Goal: Task Accomplishment & Management: Manage account settings

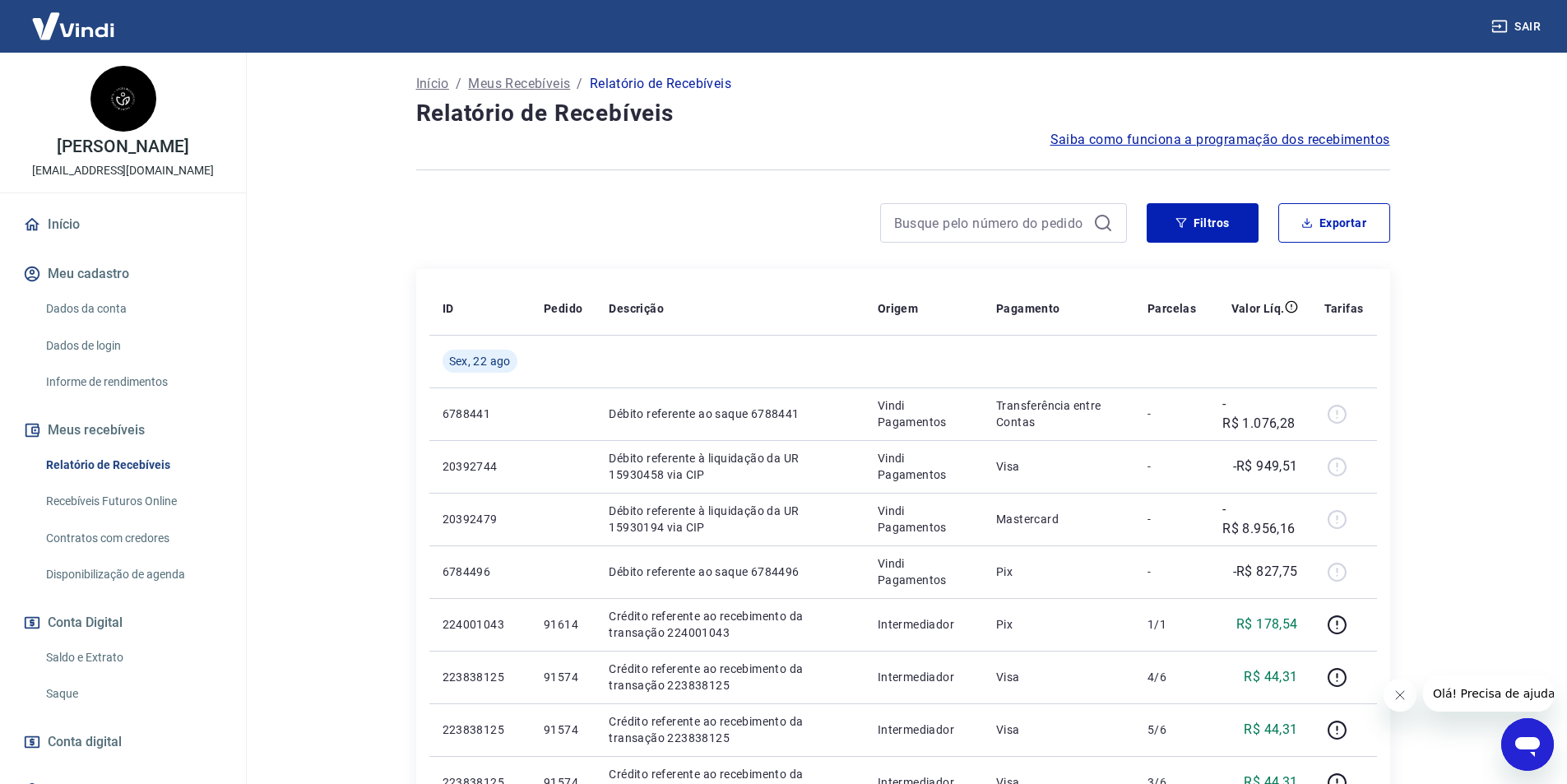
click at [1405, 706] on button "Fechar mensagem da empresa" at bounding box center [1399, 694] width 33 height 33
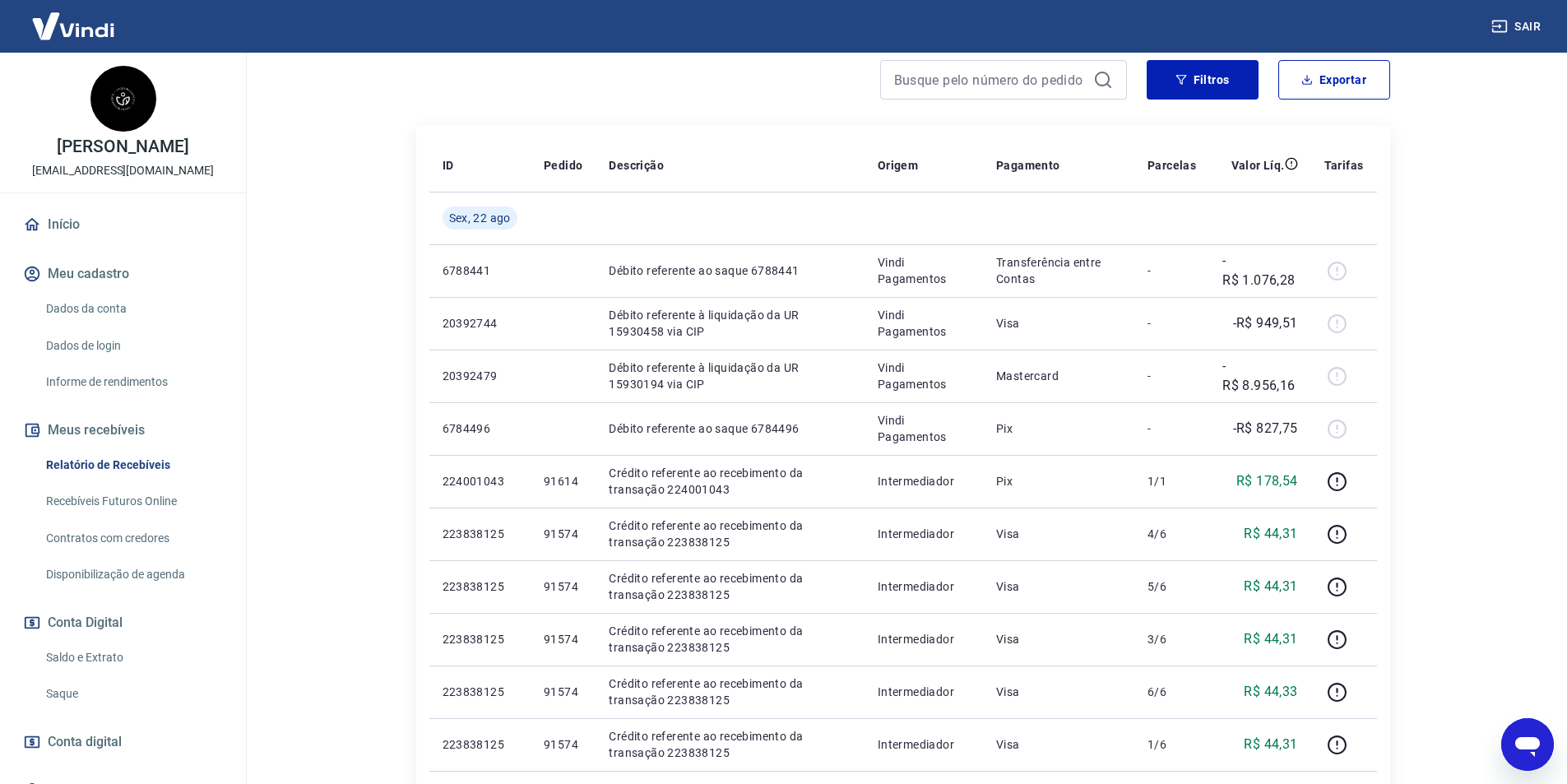
scroll to position [246, 0]
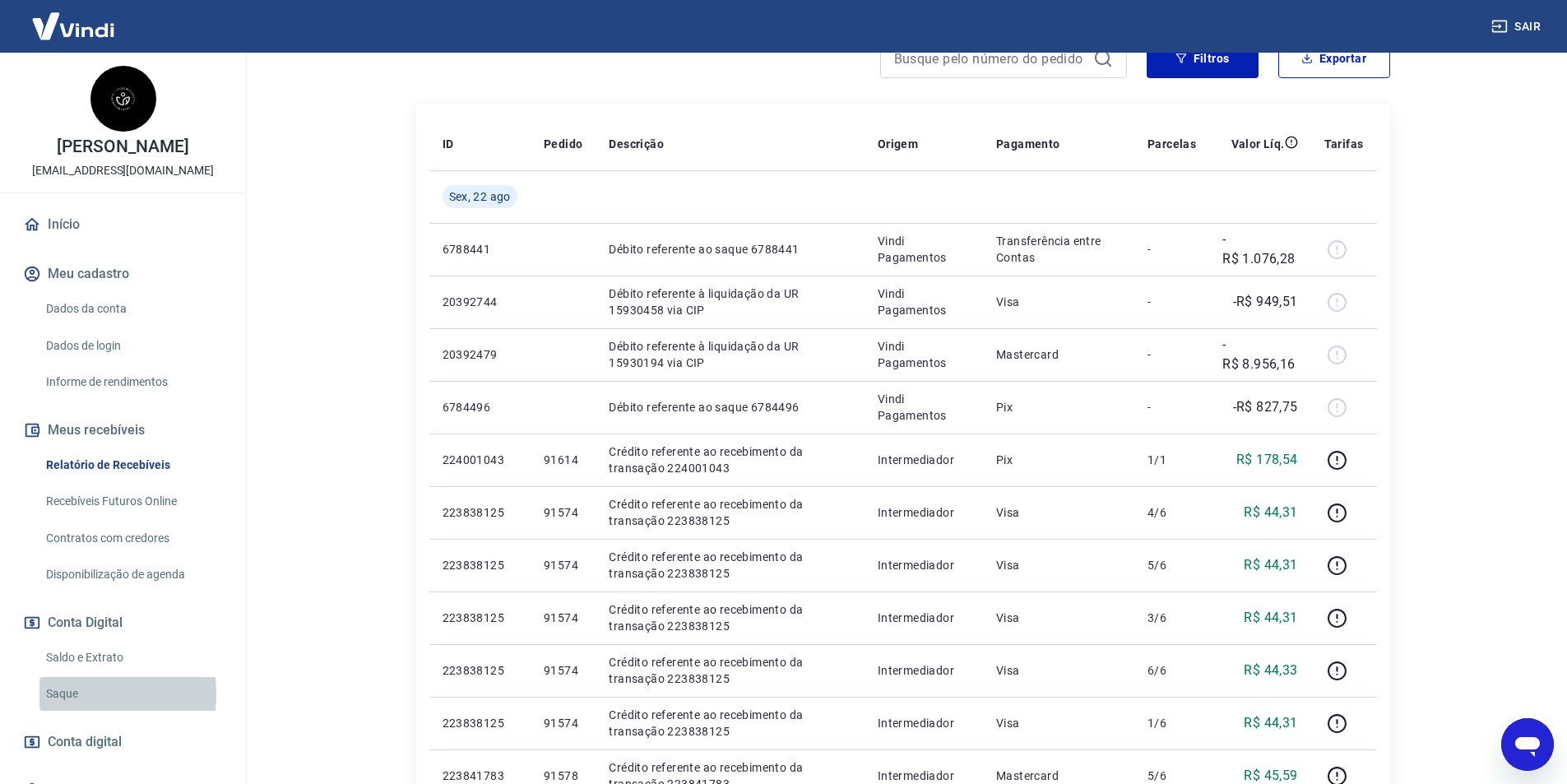
click at [82, 694] on link "Saque" at bounding box center [133, 693] width 187 height 34
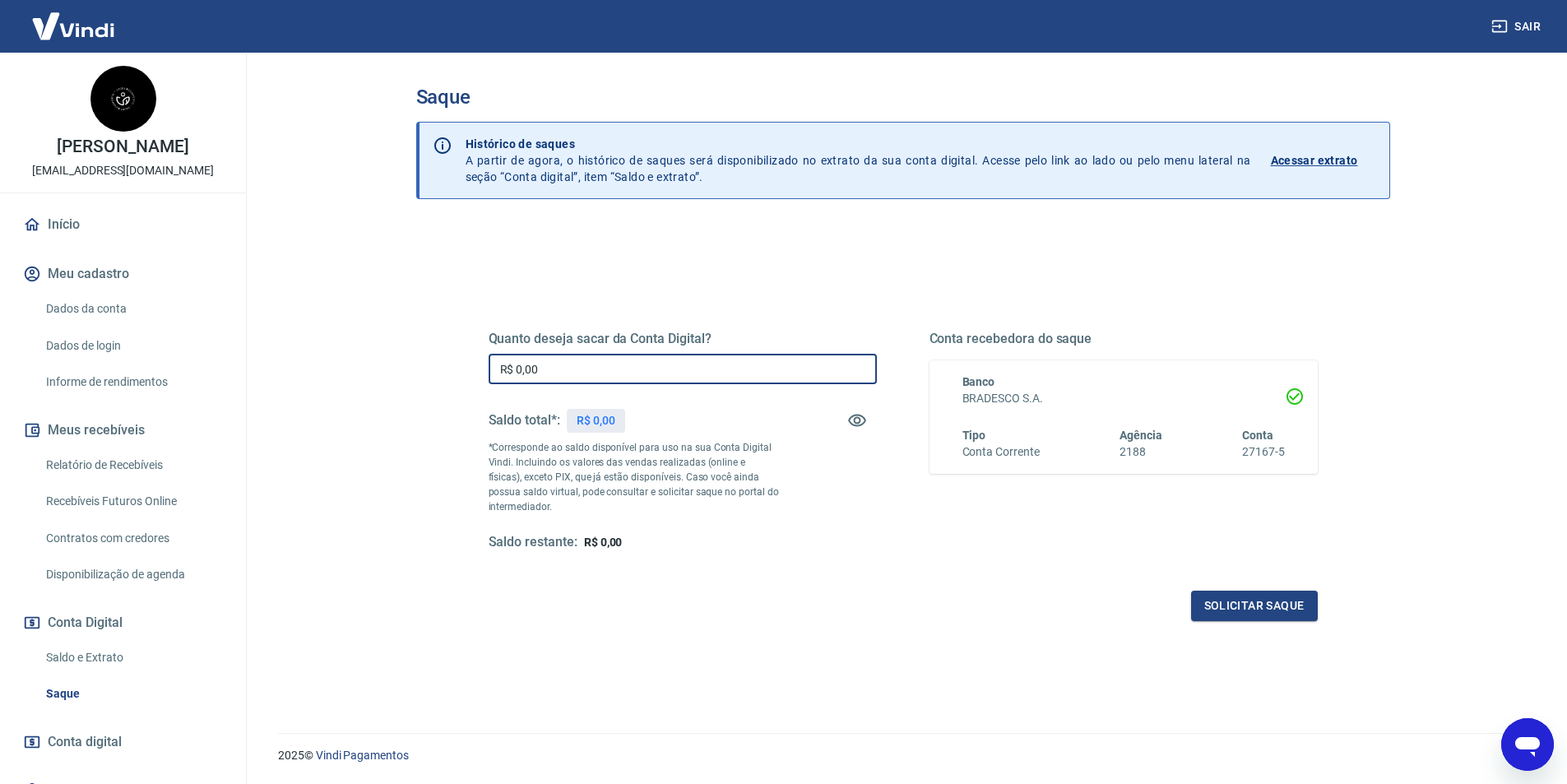
click at [834, 365] on input "R$ 0,00" at bounding box center [683, 368] width 388 height 30
type input "R$ 11.235,23"
click at [1236, 596] on button "Solicitar saque" at bounding box center [1254, 605] width 127 height 30
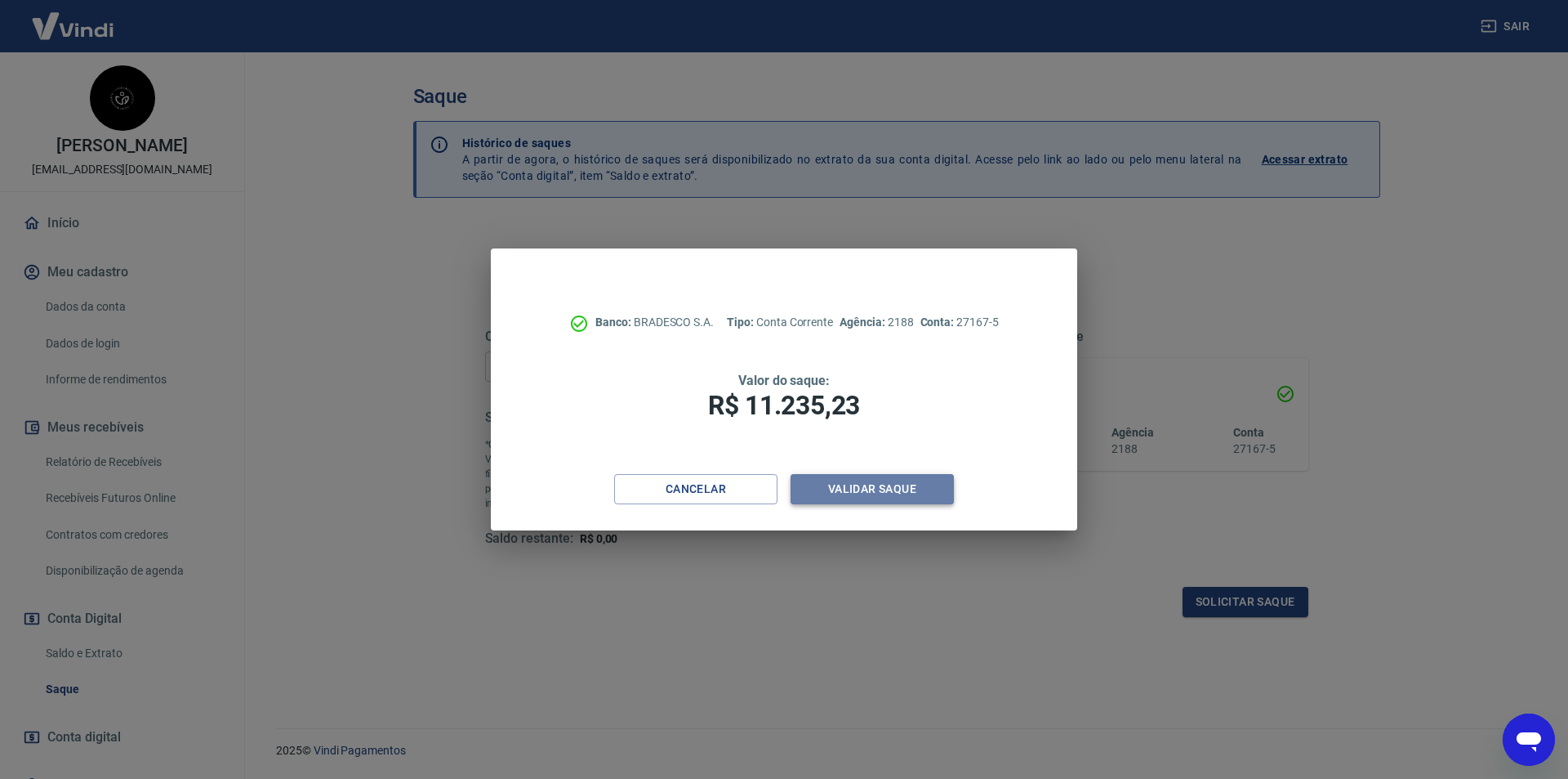
click at [871, 492] on button "Validar saque" at bounding box center [872, 489] width 163 height 30
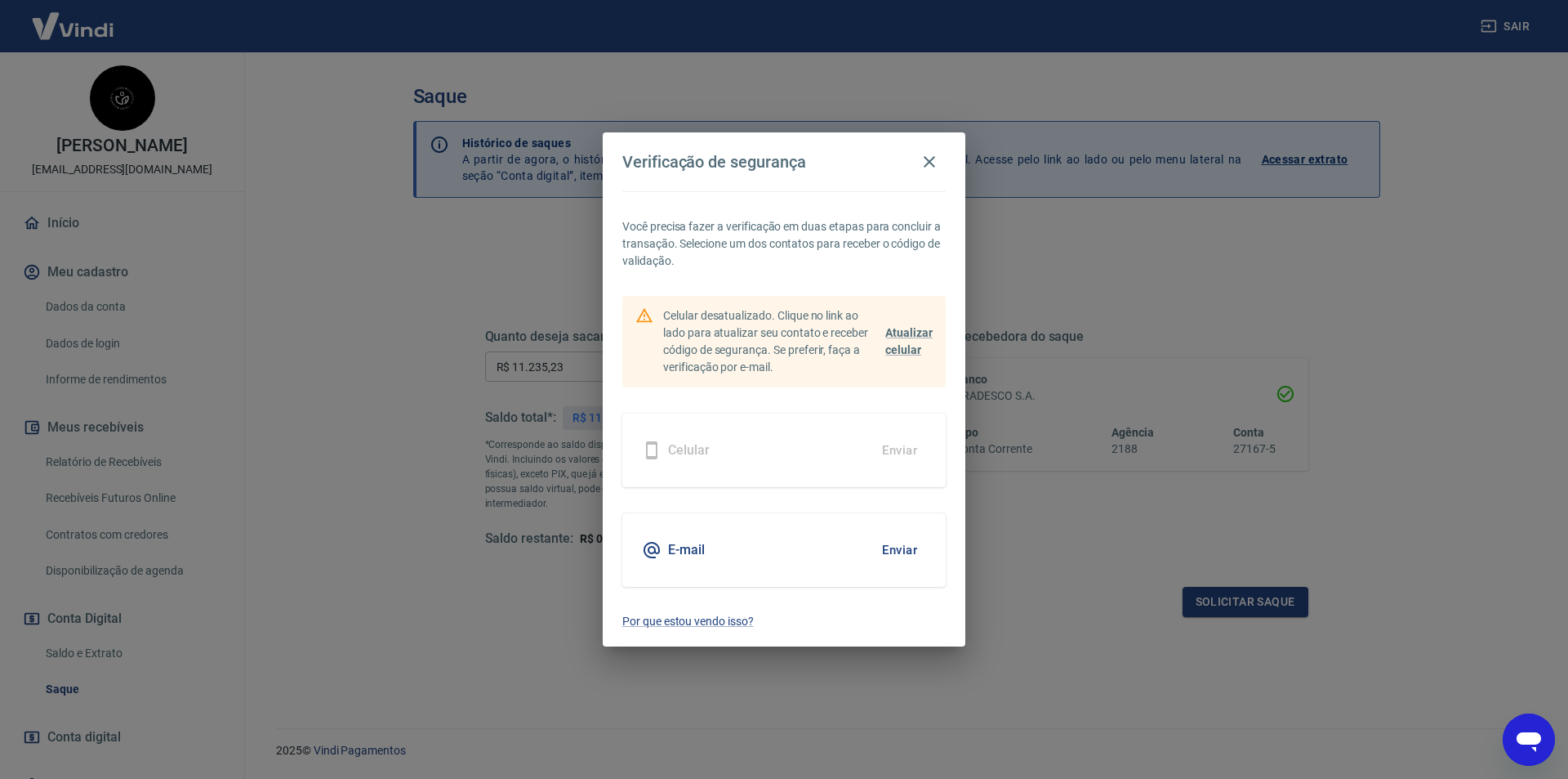
click at [911, 543] on button "Enviar" at bounding box center [900, 550] width 53 height 34
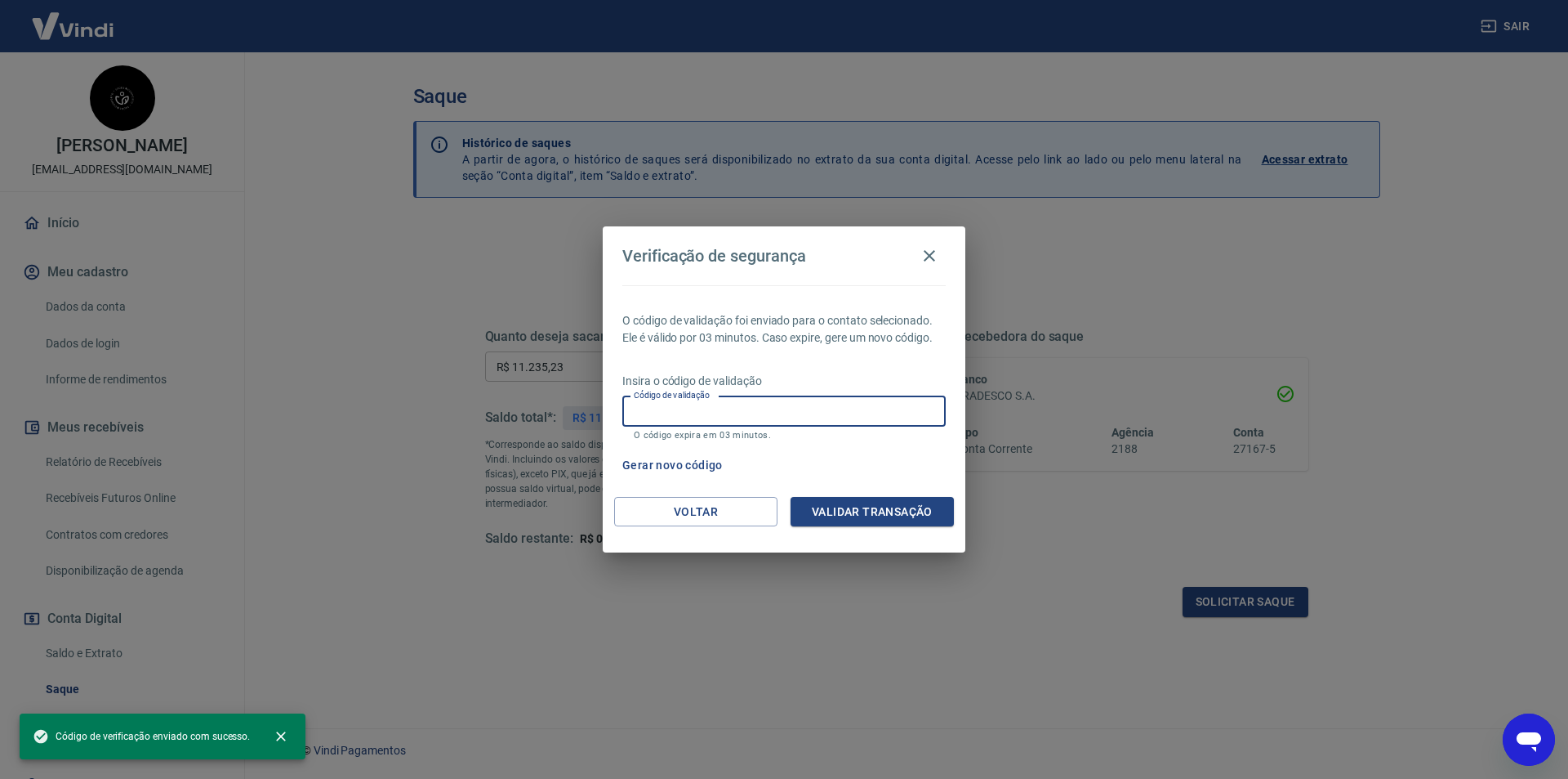
click at [829, 406] on input "Código de validação" at bounding box center [784, 411] width 324 height 30
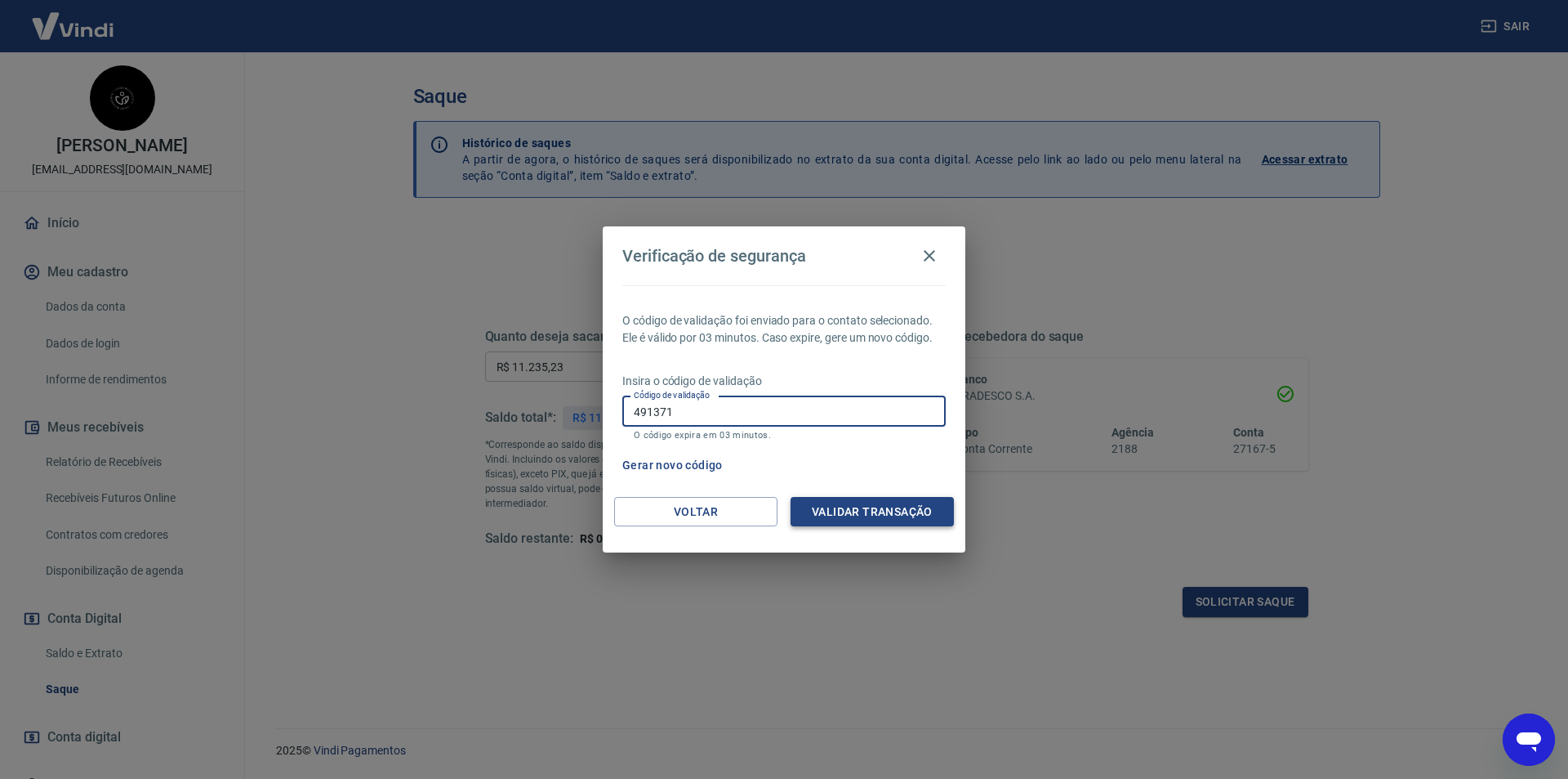
type input "491371"
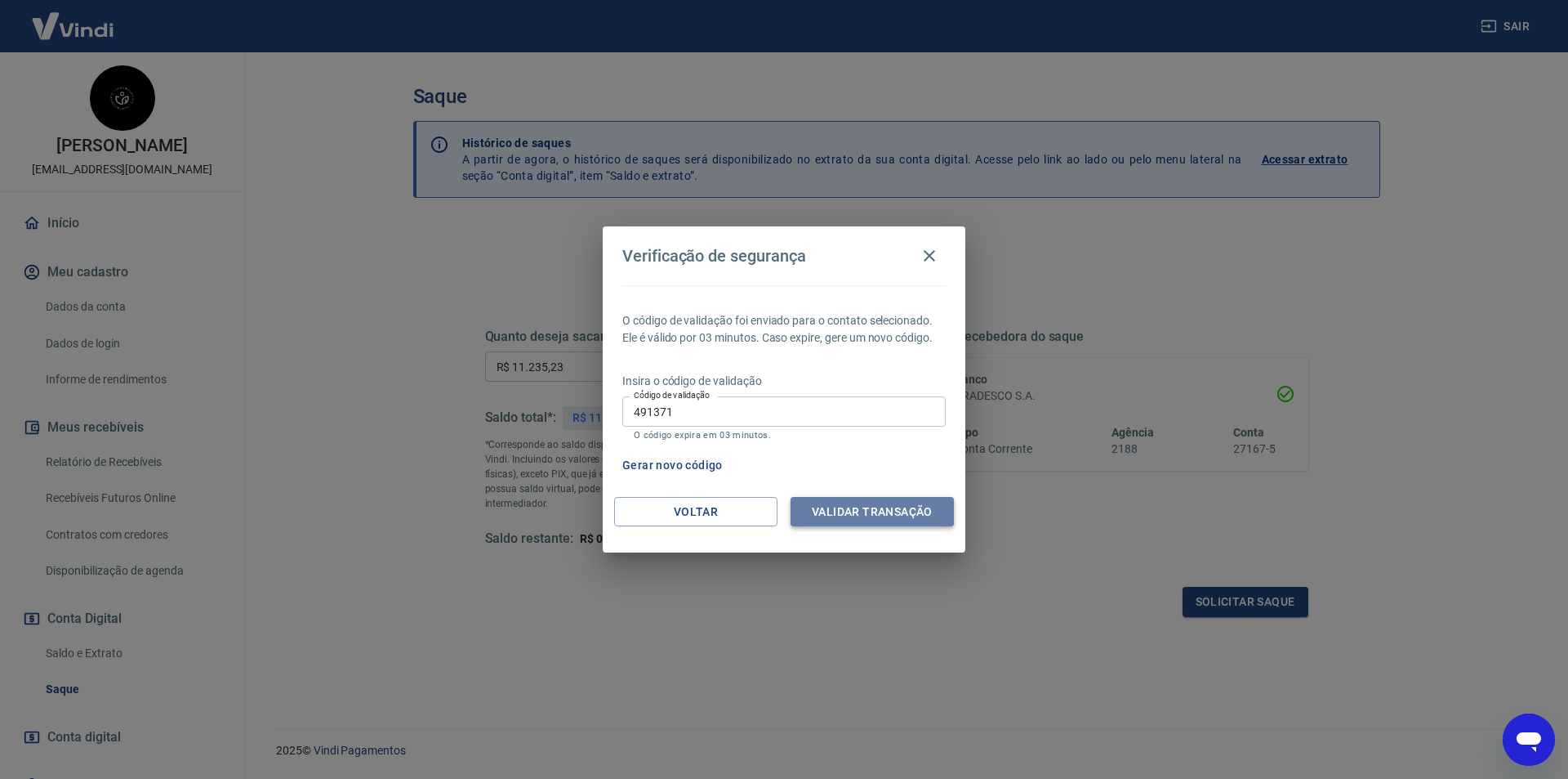
click at [853, 508] on button "Validar transação" at bounding box center [872, 511] width 163 height 30
